Goal: Navigation & Orientation: Find specific page/section

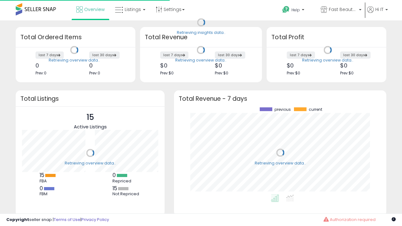
scroll to position [87, 200]
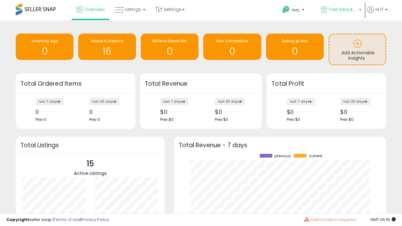
click at [340, 10] on span "Fast Beauty ([GEOGRAPHIC_DATA])" at bounding box center [343, 9] width 28 height 6
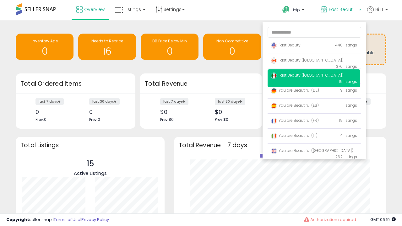
click at [314, 46] on p "Fast Beauty 448 listings" at bounding box center [314, 45] width 93 height 13
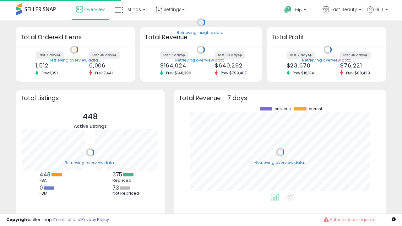
scroll to position [87, 200]
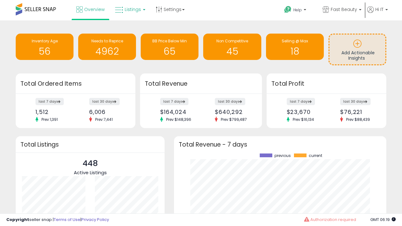
click at [129, 9] on span "Listings" at bounding box center [133, 9] width 16 height 6
